Goal: Task Accomplishment & Management: Use online tool/utility

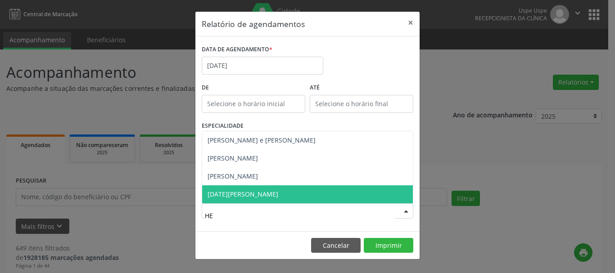
type input "HEN"
click at [240, 195] on span "[PERSON_NAME]" at bounding box center [232, 194] width 50 height 9
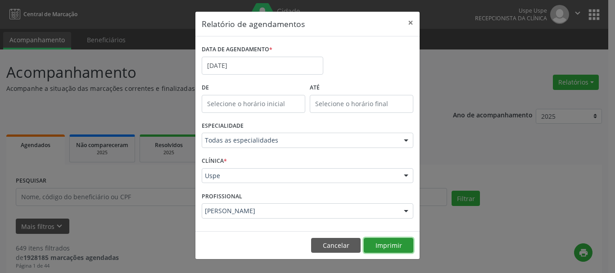
click at [393, 247] on button "Imprimir" at bounding box center [387, 245] width 49 height 15
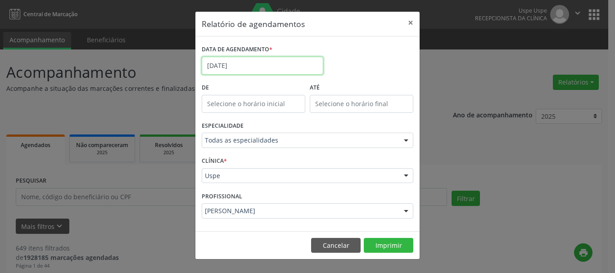
click at [241, 65] on input "[DATE]" at bounding box center [262, 66] width 121 height 18
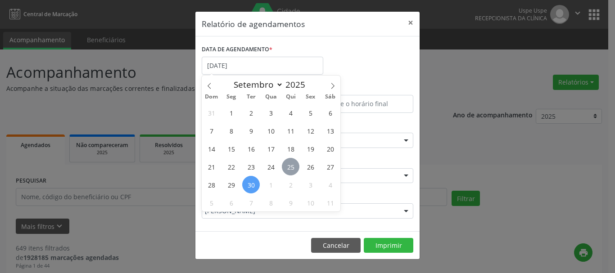
click at [292, 164] on span "25" at bounding box center [291, 167] width 18 height 18
type input "[DATE]"
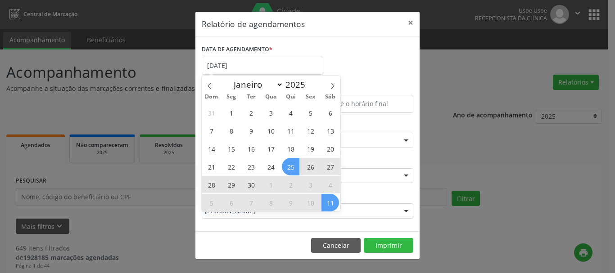
click at [330, 202] on span "11" at bounding box center [330, 203] width 18 height 18
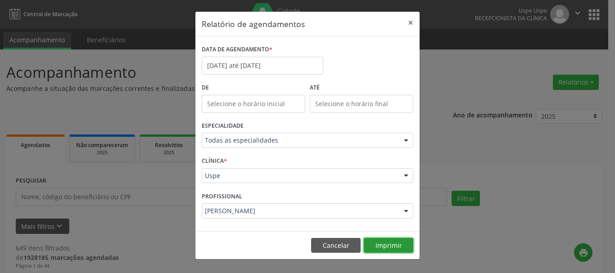
click at [405, 242] on button "Imprimir" at bounding box center [387, 245] width 49 height 15
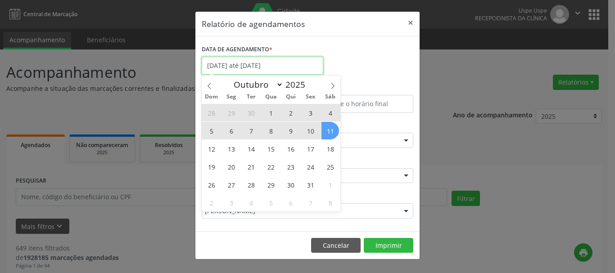
click at [256, 67] on input "[DATE] até [DATE]" at bounding box center [262, 66] width 121 height 18
click at [214, 88] on span at bounding box center [209, 83] width 15 height 15
select select "8"
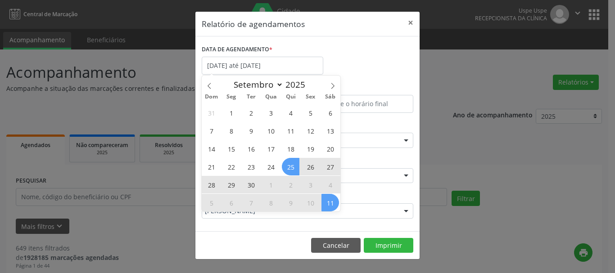
click at [193, 235] on div "Relatório de agendamentos × DATA DE AGENDAMENTO * [DATE] até [DATE] De ATÉ ESPE…" at bounding box center [307, 136] width 615 height 273
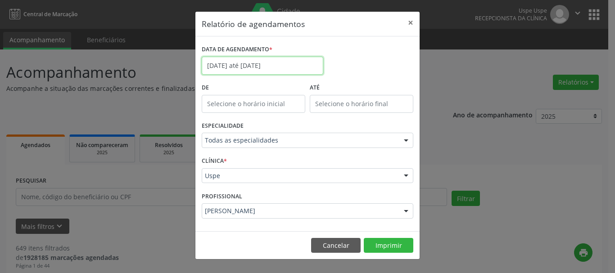
click at [259, 68] on input "[DATE] até [DATE]" at bounding box center [262, 66] width 121 height 18
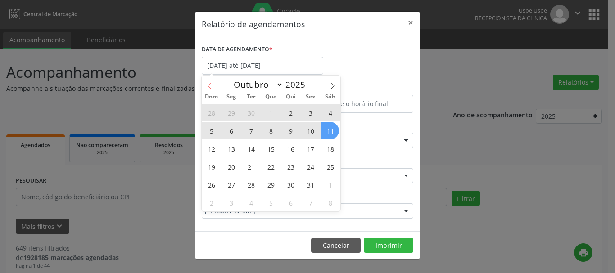
click at [211, 85] on icon at bounding box center [209, 86] width 6 height 6
select select "8"
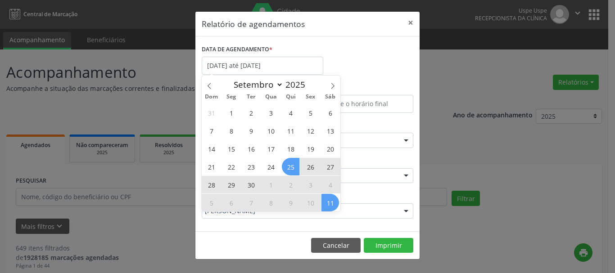
click at [243, 187] on span "30" at bounding box center [251, 185] width 18 height 18
type input "[DATE]"
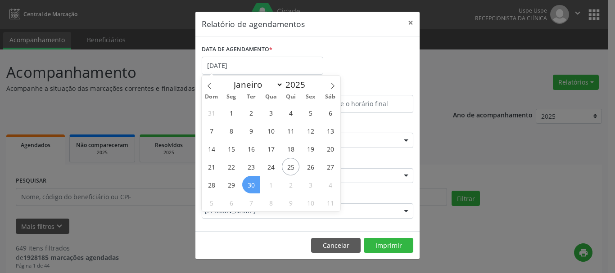
click at [243, 187] on span "30" at bounding box center [251, 185] width 18 height 18
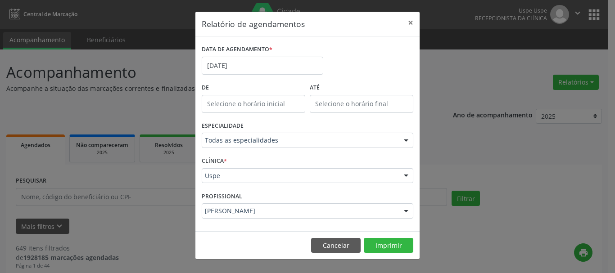
click at [243, 206] on div "[PERSON_NAME]" at bounding box center [307, 210] width 211 height 15
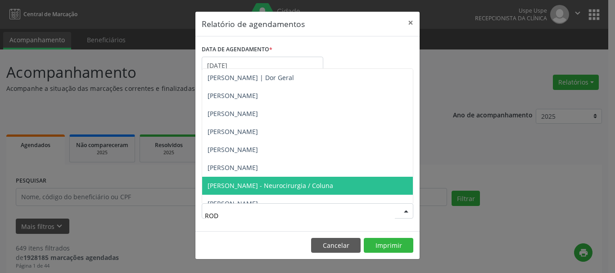
type input "RODR"
click at [249, 185] on span "[PERSON_NAME] - Neurocirurgia / Coluna" at bounding box center [270, 185] width 126 height 9
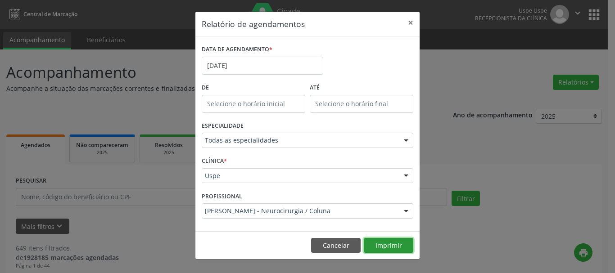
click at [387, 248] on button "Imprimir" at bounding box center [387, 245] width 49 height 15
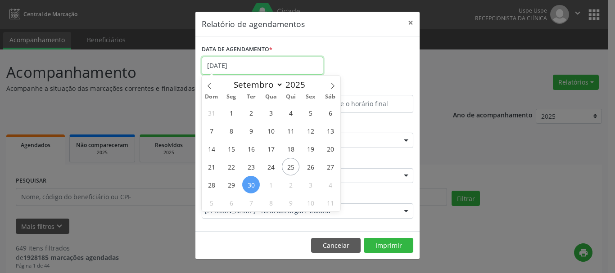
click at [282, 62] on input "[DATE]" at bounding box center [262, 66] width 121 height 18
click at [290, 166] on span "25" at bounding box center [291, 167] width 18 height 18
type input "[DATE]"
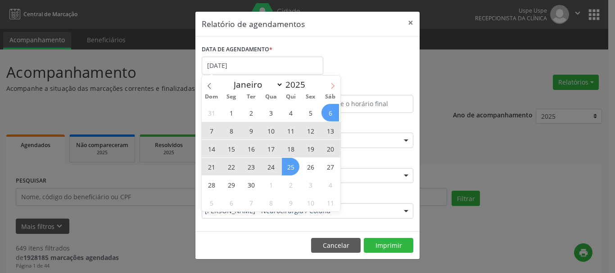
click at [334, 86] on icon at bounding box center [332, 86] width 6 height 6
select select "9"
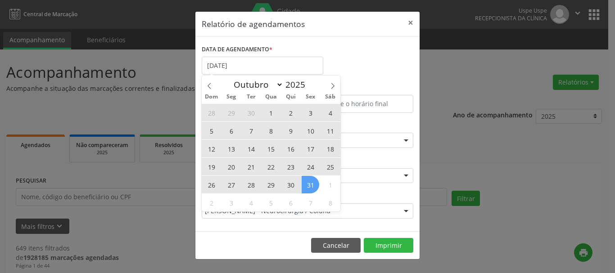
click at [316, 185] on span "31" at bounding box center [310, 185] width 18 height 18
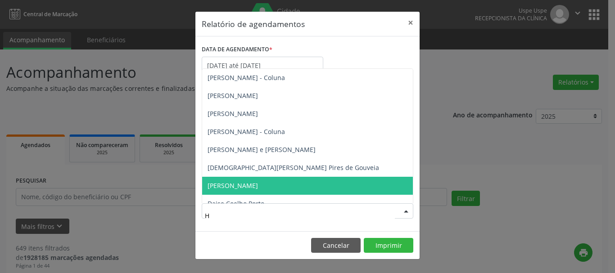
type input "HE"
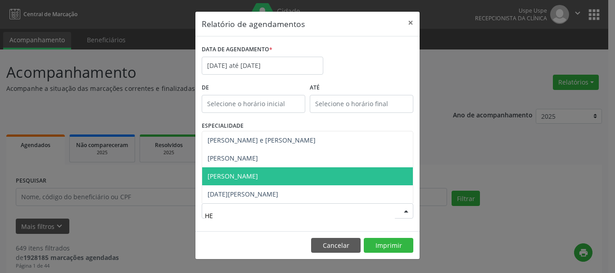
click at [274, 170] on span "[PERSON_NAME]" at bounding box center [307, 176] width 211 height 18
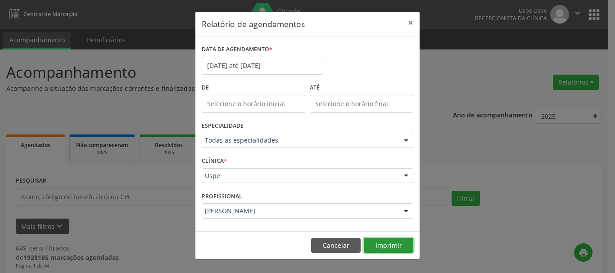
click at [396, 244] on button "Imprimir" at bounding box center [387, 245] width 49 height 15
